Goal: Information Seeking & Learning: Learn about a topic

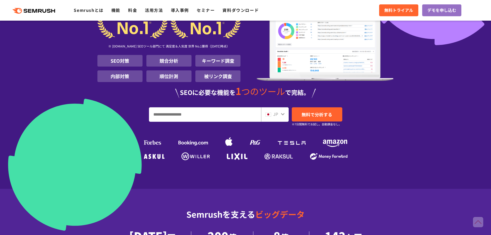
scroll to position [52, 0]
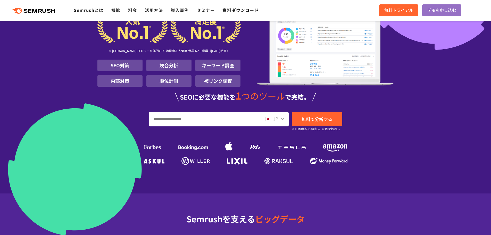
click at [167, 121] on input "URL、キーワードを入力してください" at bounding box center [205, 119] width 112 height 14
paste input "****"
type input "****"
click at [331, 120] on span "無料で分析する" at bounding box center [316, 119] width 31 height 6
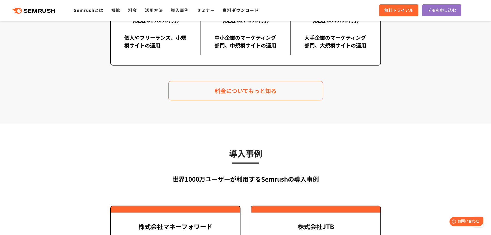
scroll to position [1082, 0]
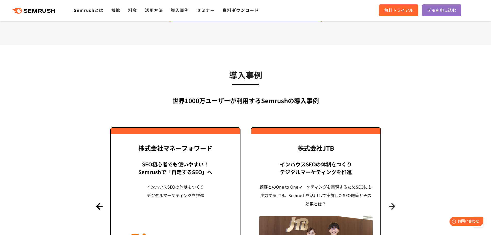
click at [392, 204] on button "Next" at bounding box center [392, 206] width 6 height 6
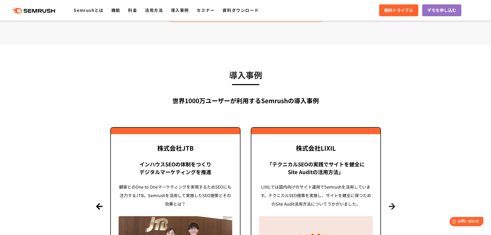
click at [392, 204] on button "Next" at bounding box center [392, 206] width 6 height 6
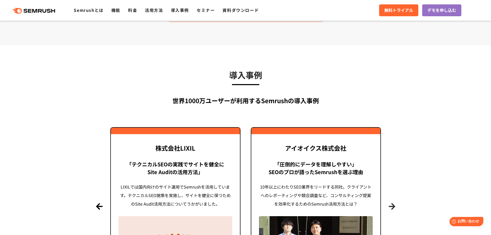
click at [392, 204] on button "Next" at bounding box center [392, 206] width 6 height 6
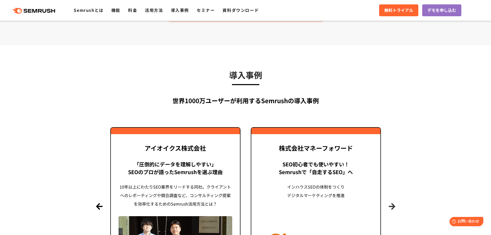
click at [392, 204] on button "Next" at bounding box center [392, 206] width 6 height 6
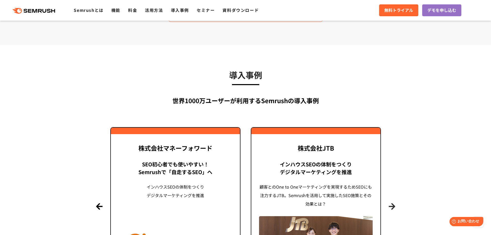
click at [392, 204] on button "Next" at bounding box center [392, 206] width 6 height 6
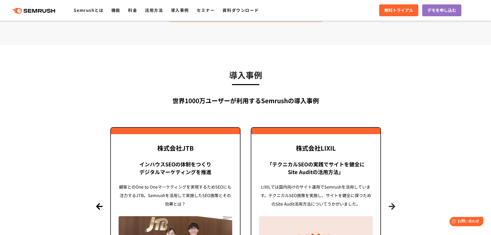
click at [392, 204] on button "Next" at bounding box center [392, 206] width 6 height 6
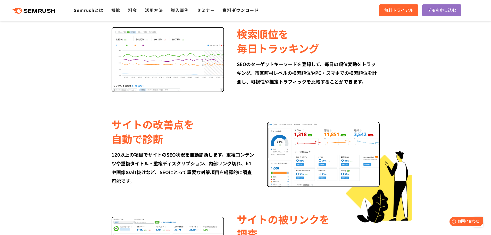
scroll to position [490, 0]
